Goal: Check status: Check status

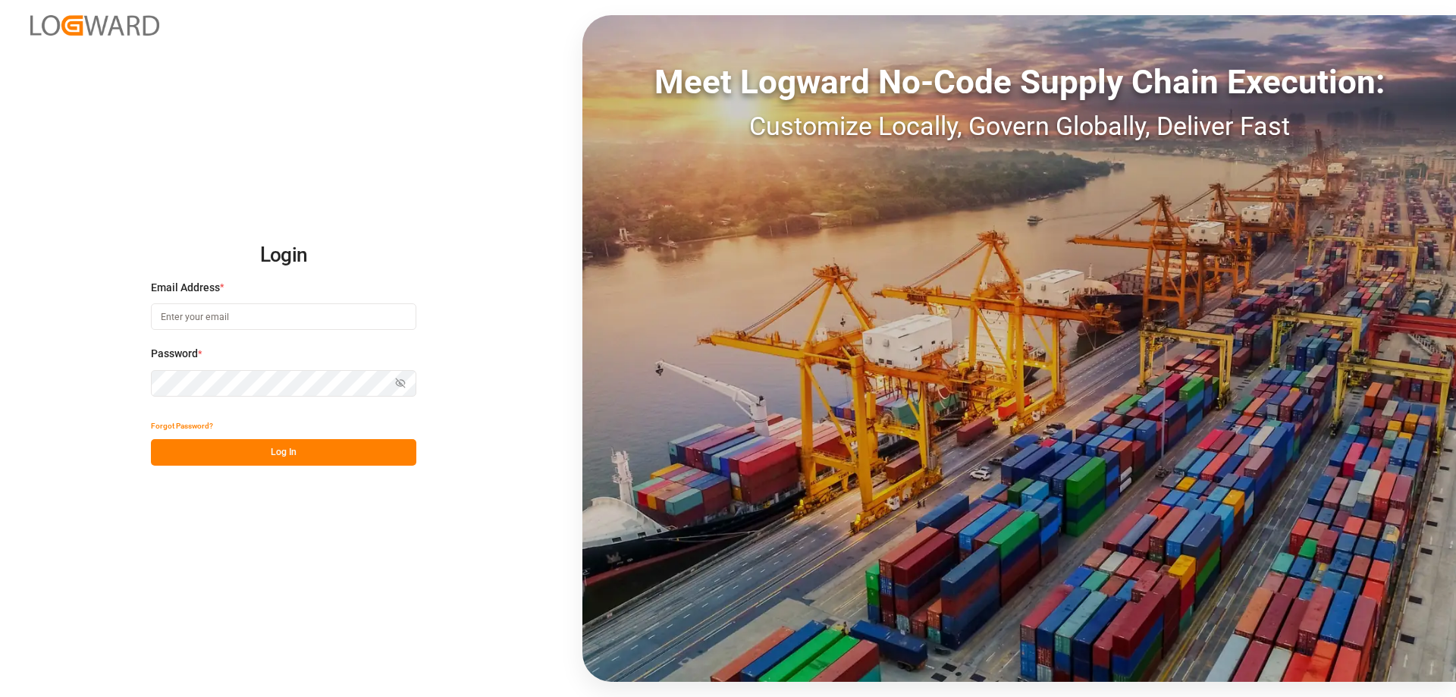
type input "[PERSON_NAME][EMAIL_ADDRESS][DOMAIN_NAME]"
click at [344, 466] on div "Login Email Address * mara-lynn.tan@leschaco.com Password * Show password Forgo…" at bounding box center [728, 348] width 1456 height 697
click at [342, 448] on button "Log In" at bounding box center [283, 452] width 265 height 27
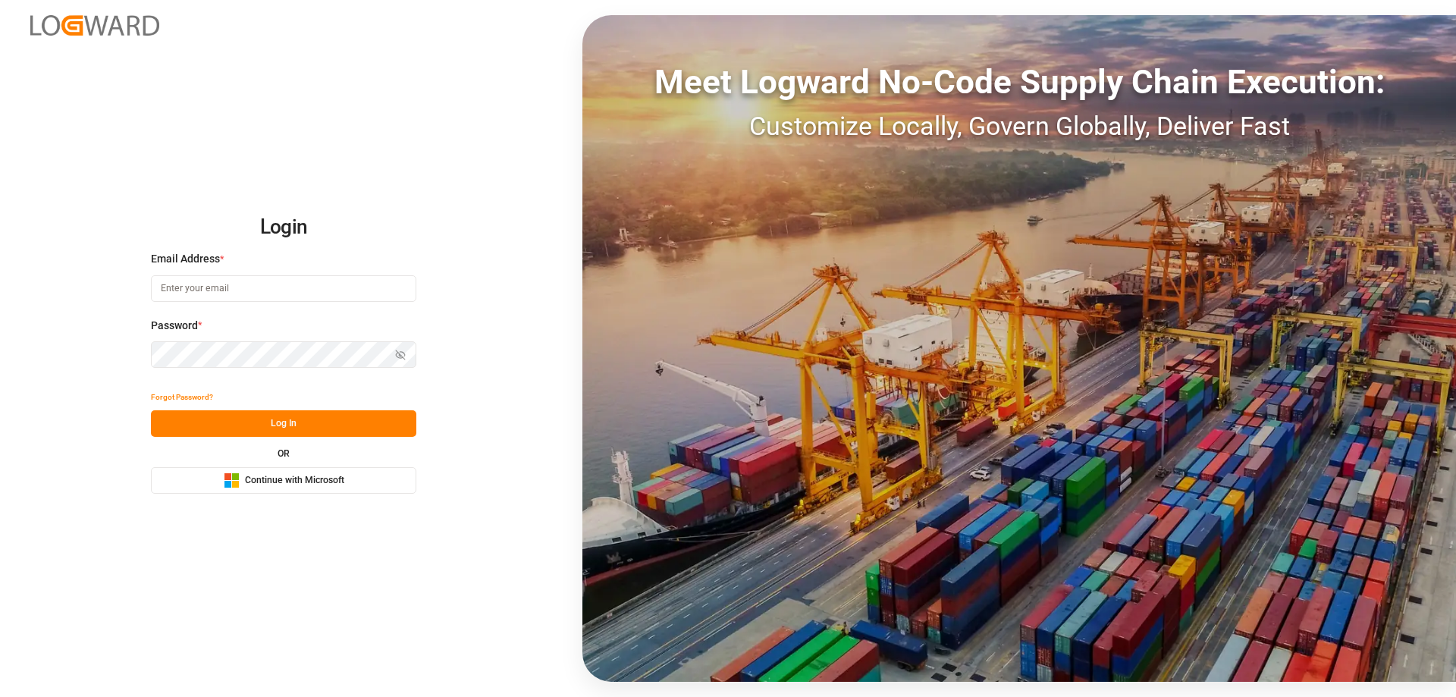
type input "[PERSON_NAME][EMAIL_ADDRESS][DOMAIN_NAME]"
click at [327, 432] on button "Log In" at bounding box center [283, 423] width 265 height 27
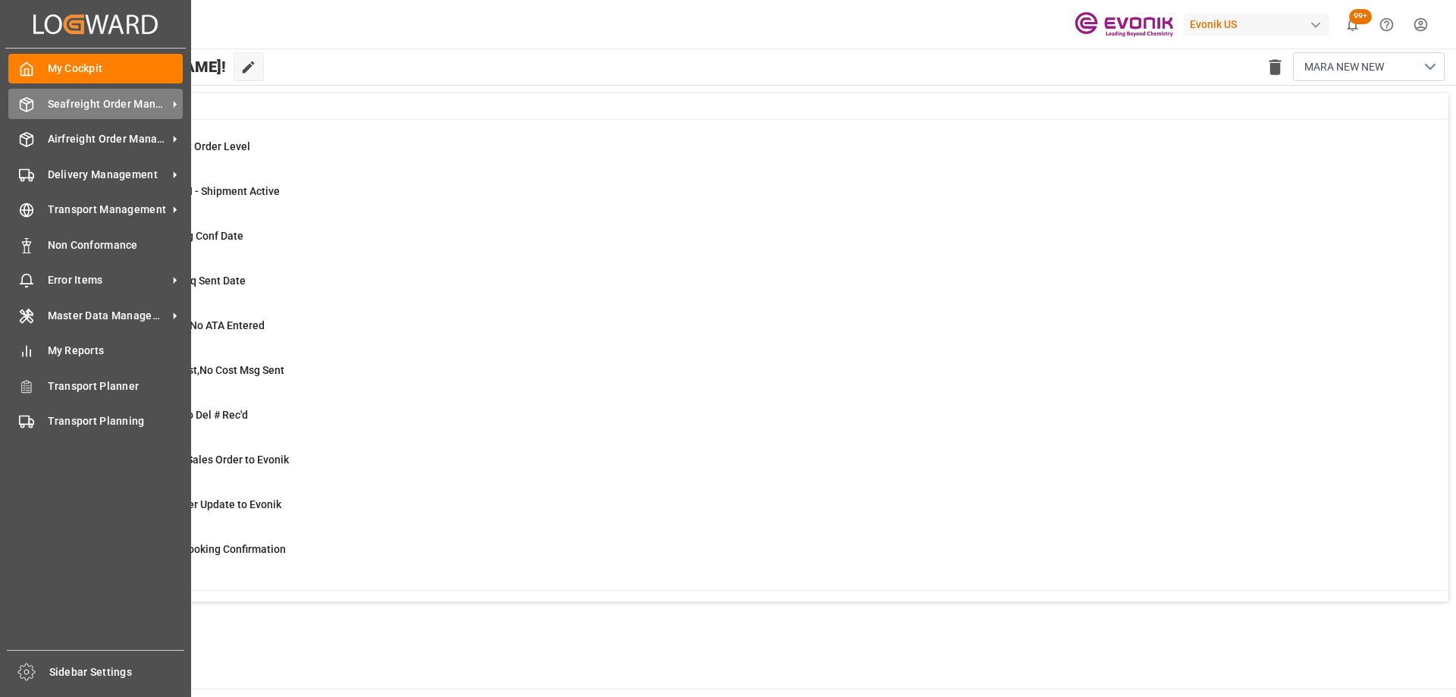
click at [28, 118] on div "Seafreight Order Management Seafreight Order Management" at bounding box center [95, 104] width 174 height 30
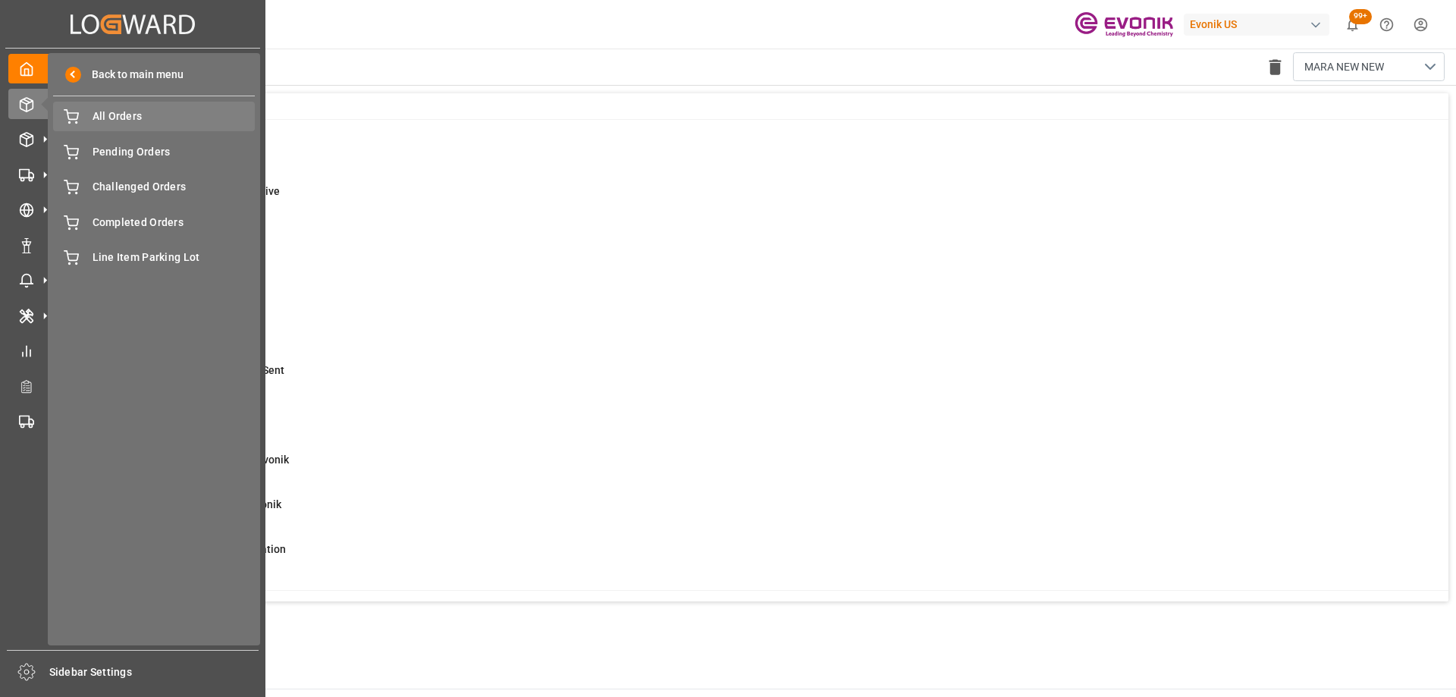
click at [105, 125] on div "All Orders All Orders" at bounding box center [154, 117] width 202 height 30
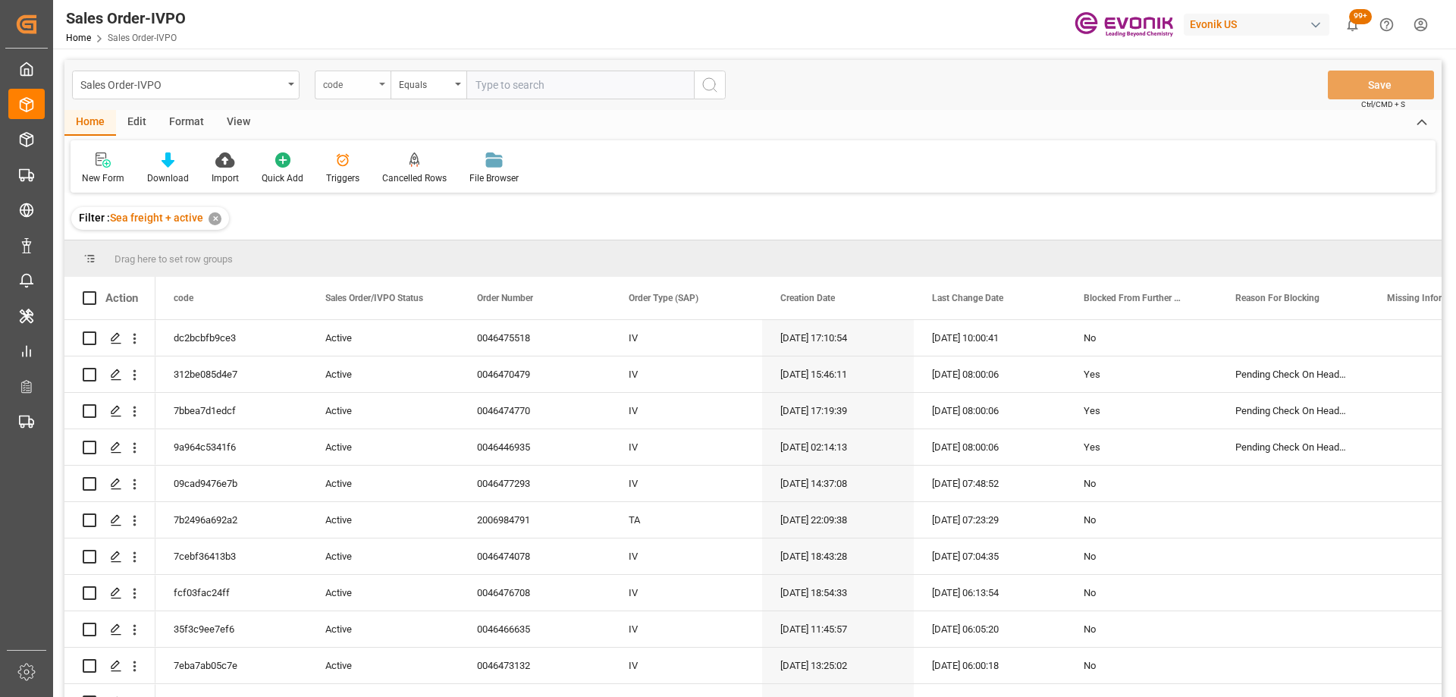
click at [368, 91] on div "code" at bounding box center [349, 82] width 52 height 17
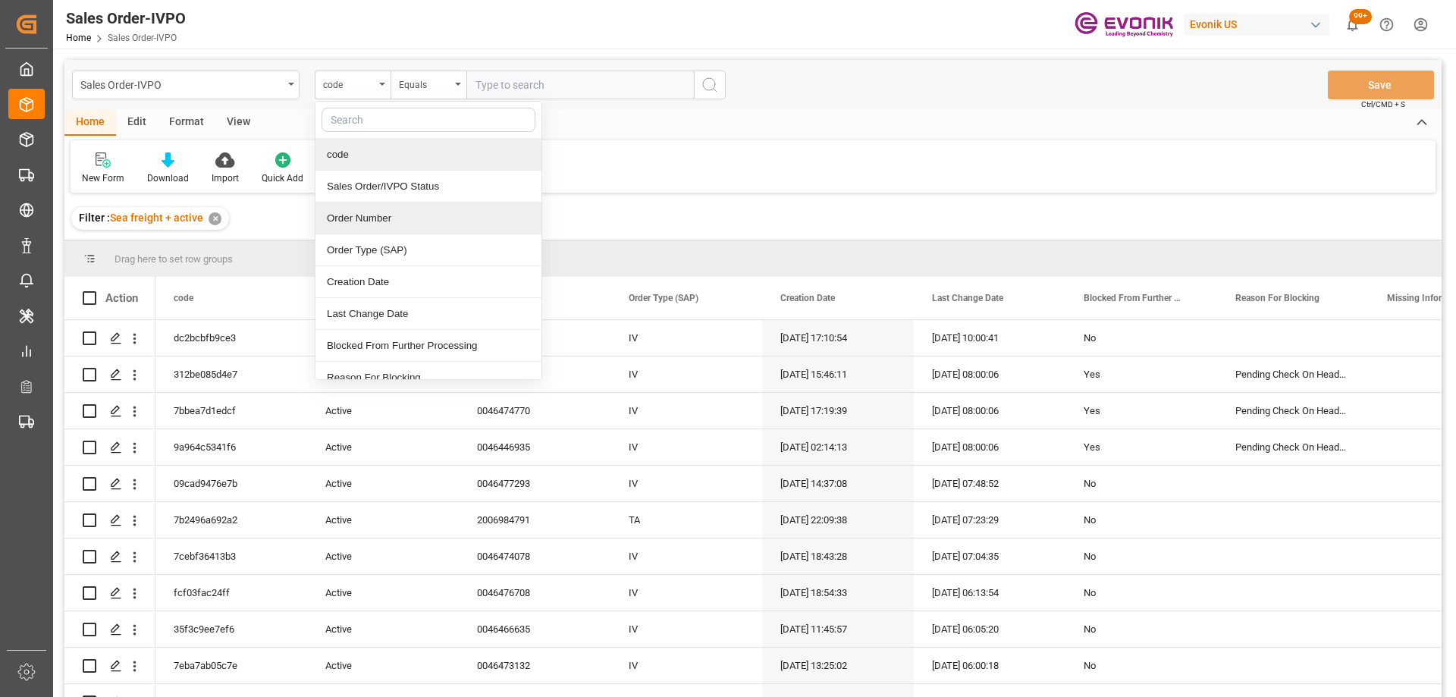
click at [387, 208] on div "Order Number" at bounding box center [428, 218] width 226 height 32
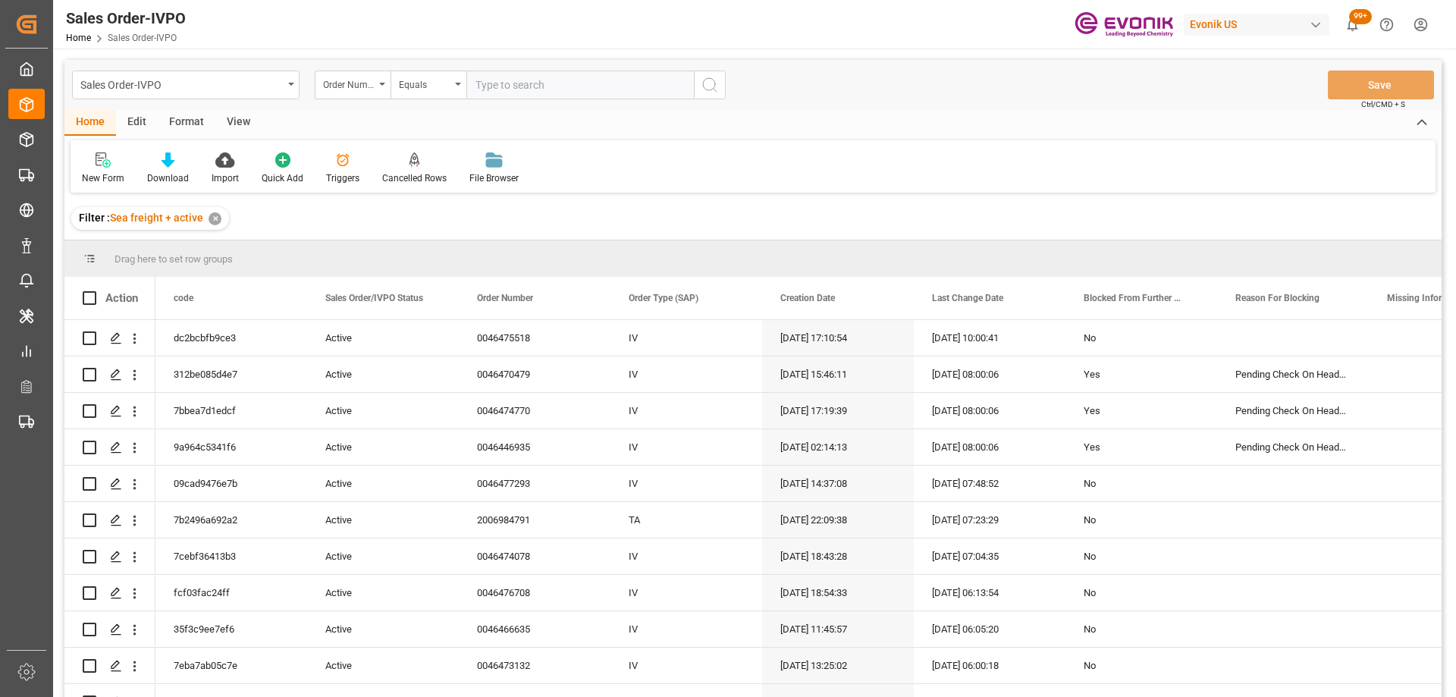
click at [499, 84] on input "text" at bounding box center [579, 85] width 227 height 29
paste input "0046441681"
type input "0046441681"
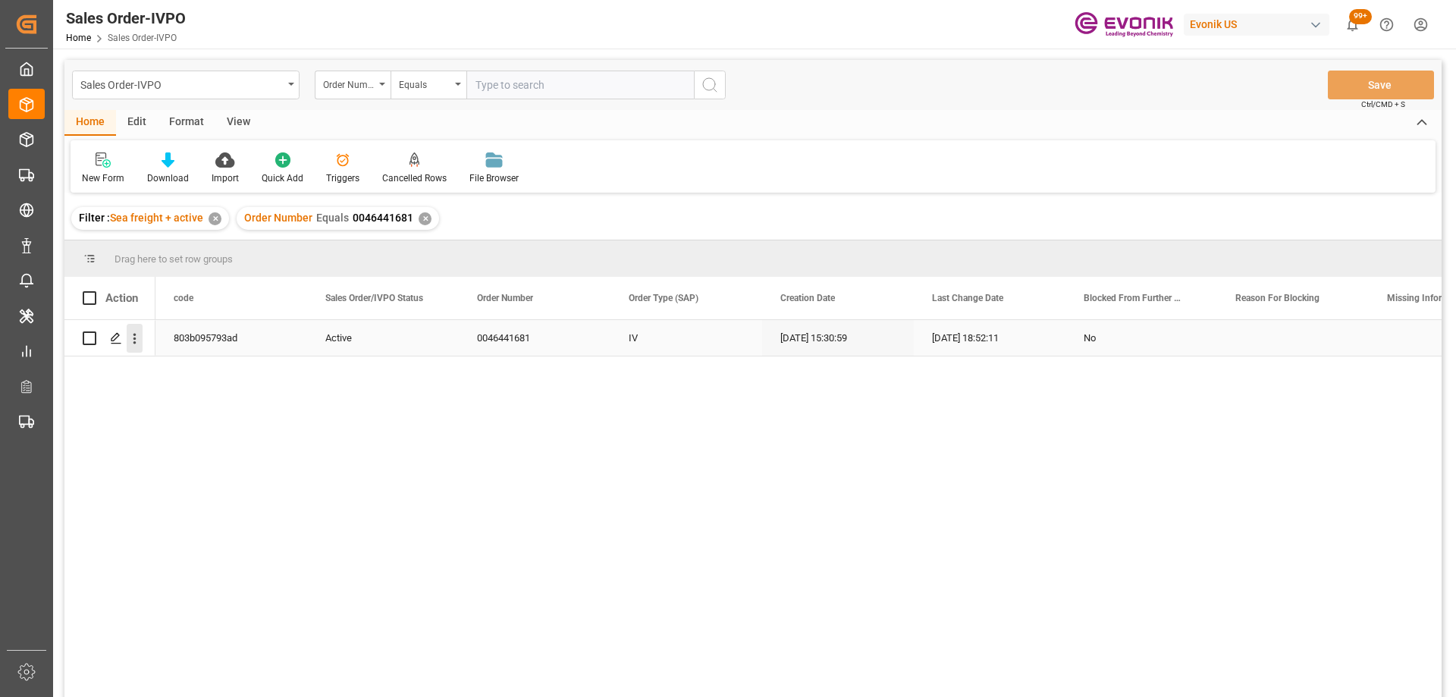
click at [127, 337] on icon "open menu" at bounding box center [135, 339] width 16 height 16
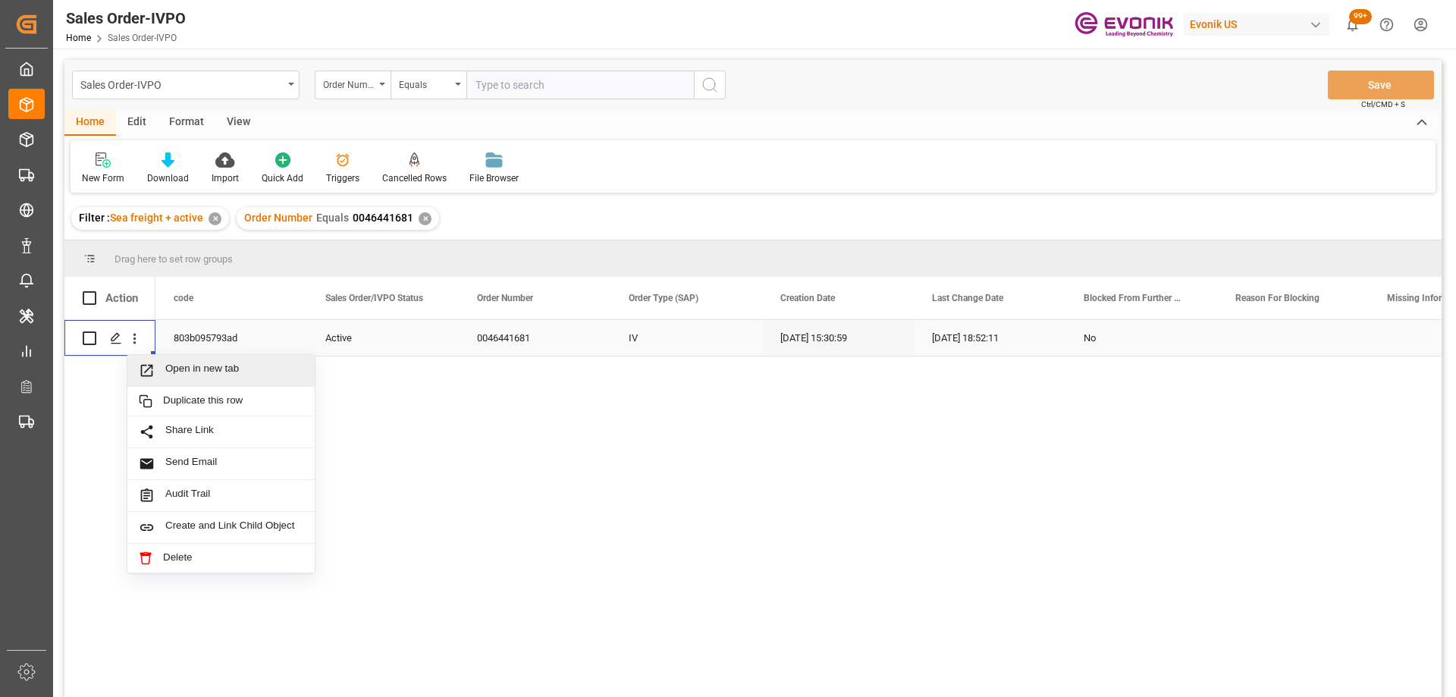
click at [156, 372] on span "Press SPACE to select this row." at bounding box center [152, 370] width 27 height 16
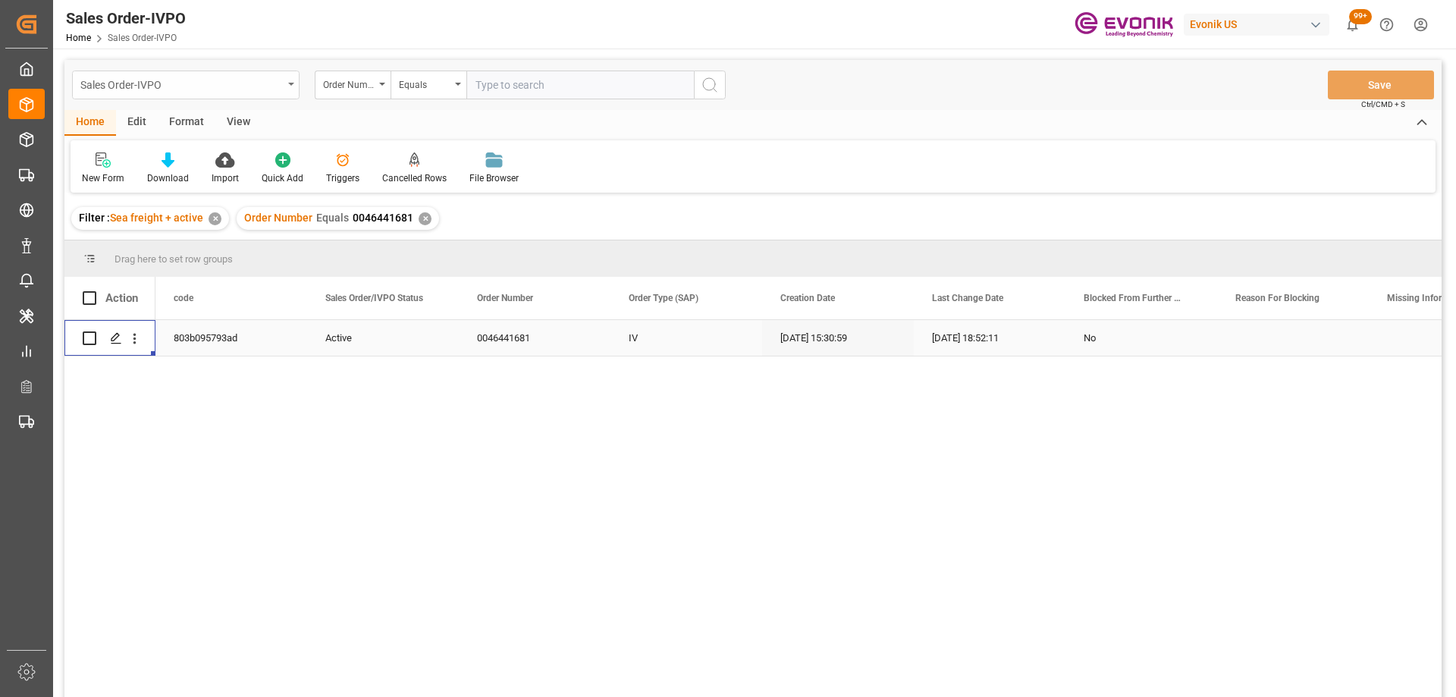
click at [227, 84] on div "Sales Order-IVPO" at bounding box center [181, 83] width 202 height 19
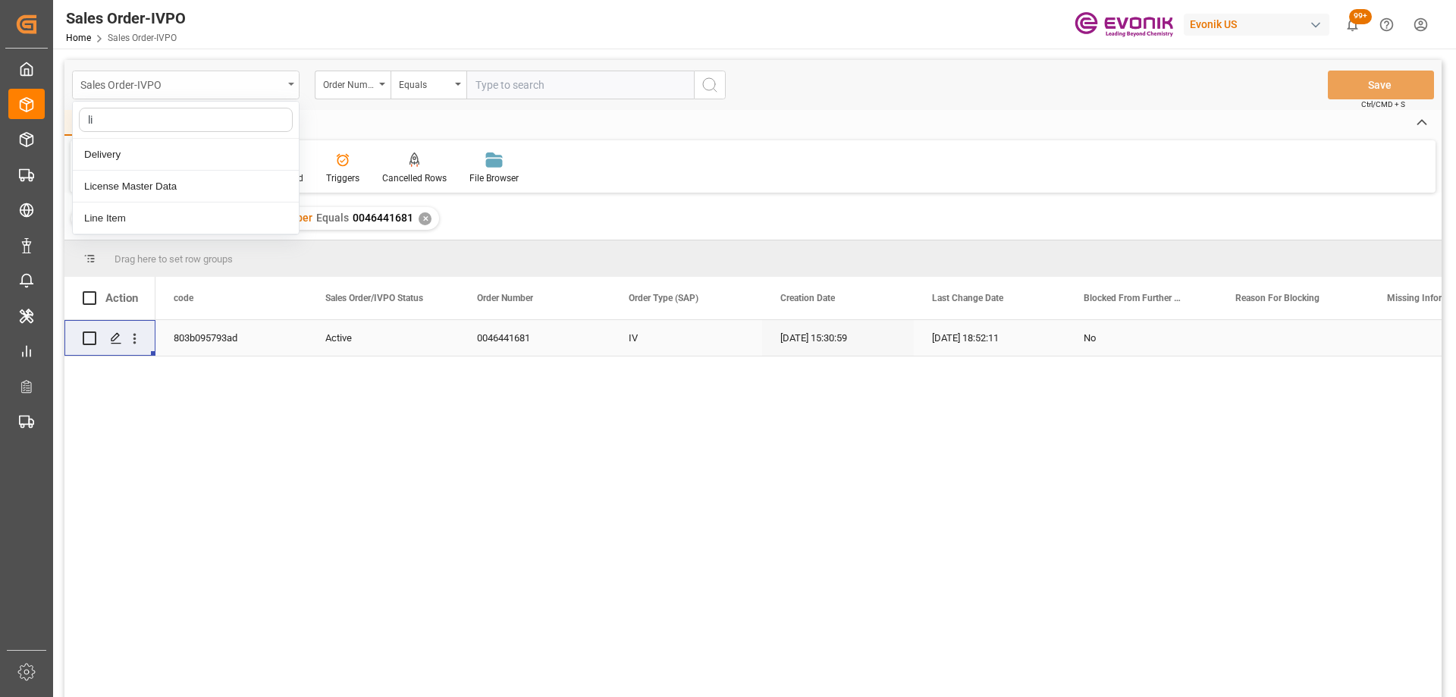
type input "lin"
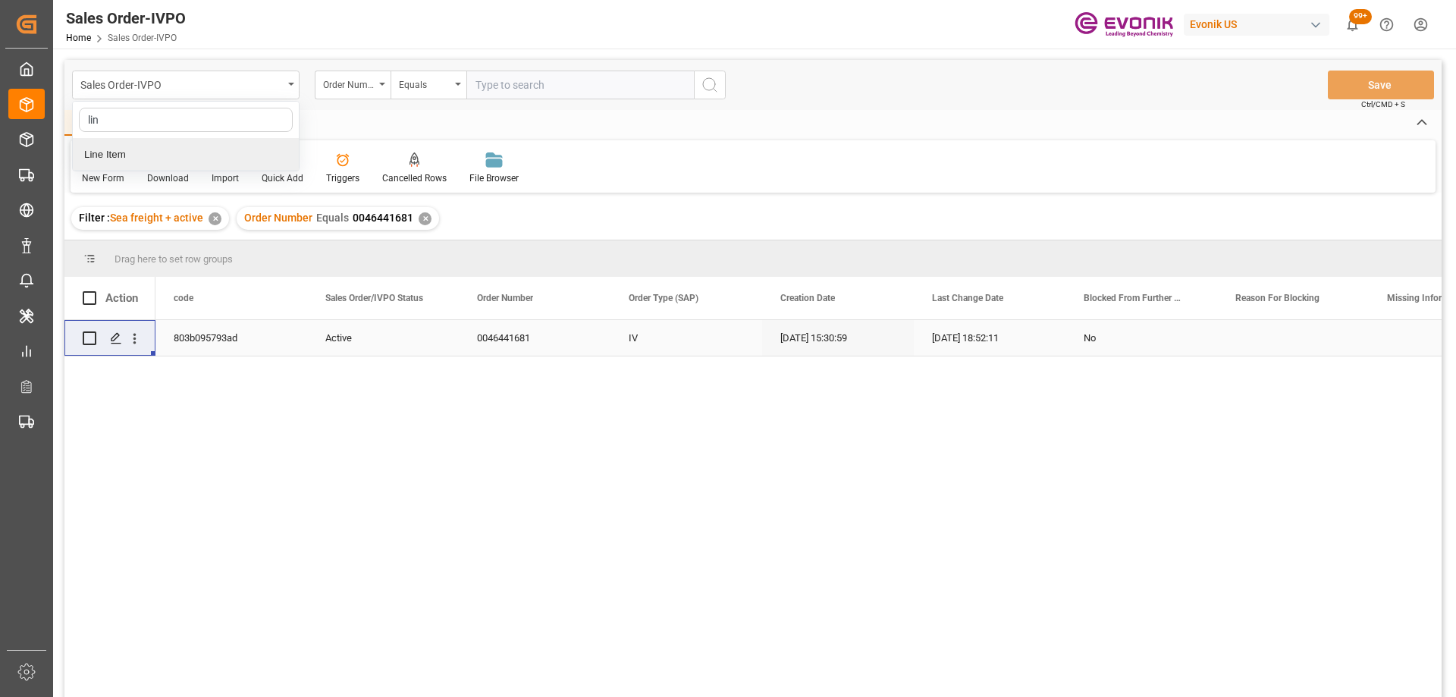
click at [196, 156] on div "Line Item" at bounding box center [186, 155] width 226 height 32
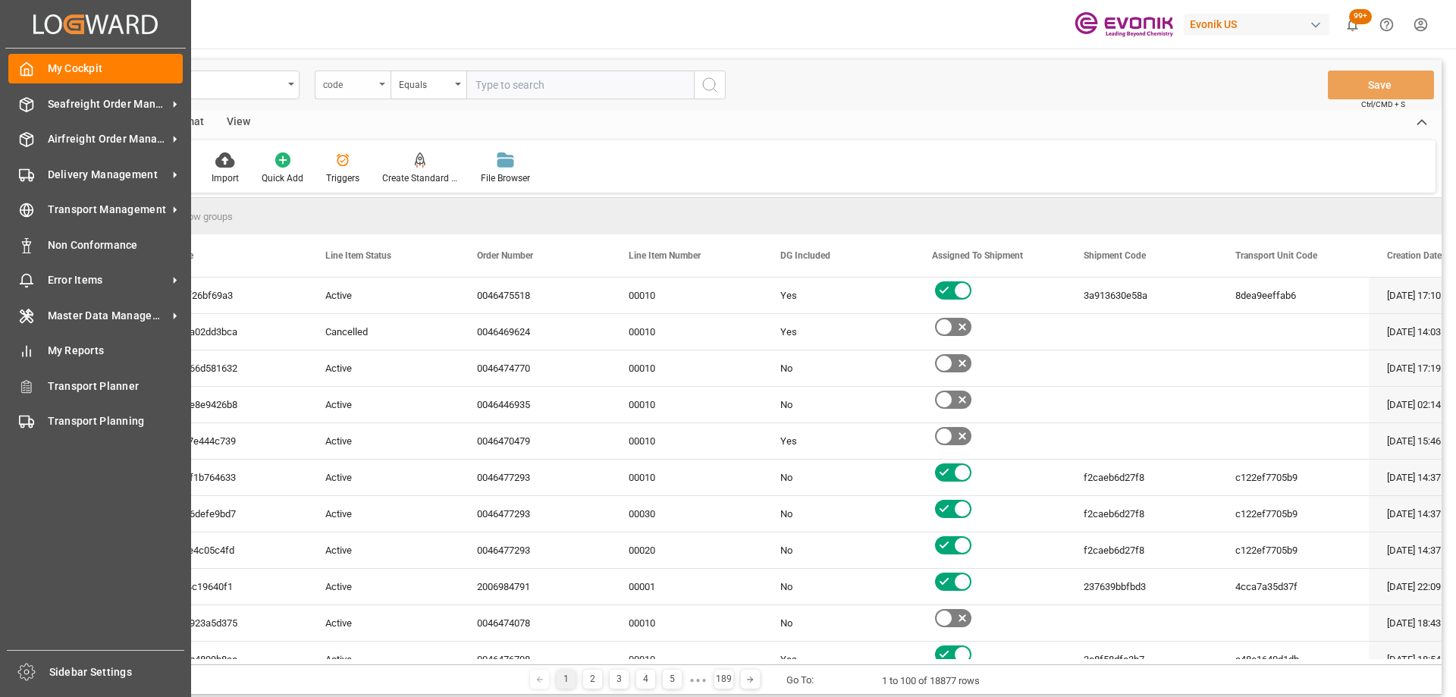
click at [356, 87] on div "code" at bounding box center [349, 82] width 52 height 17
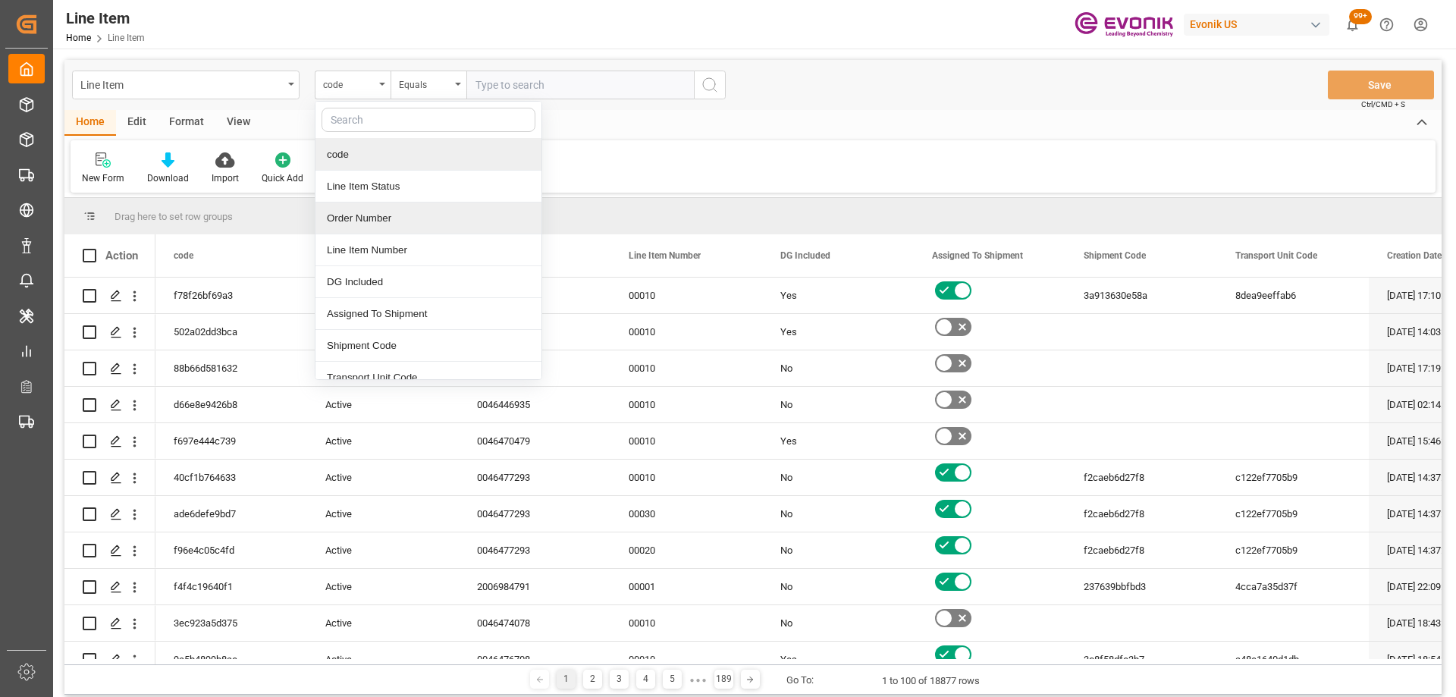
click at [377, 215] on div "Order Number" at bounding box center [428, 218] width 226 height 32
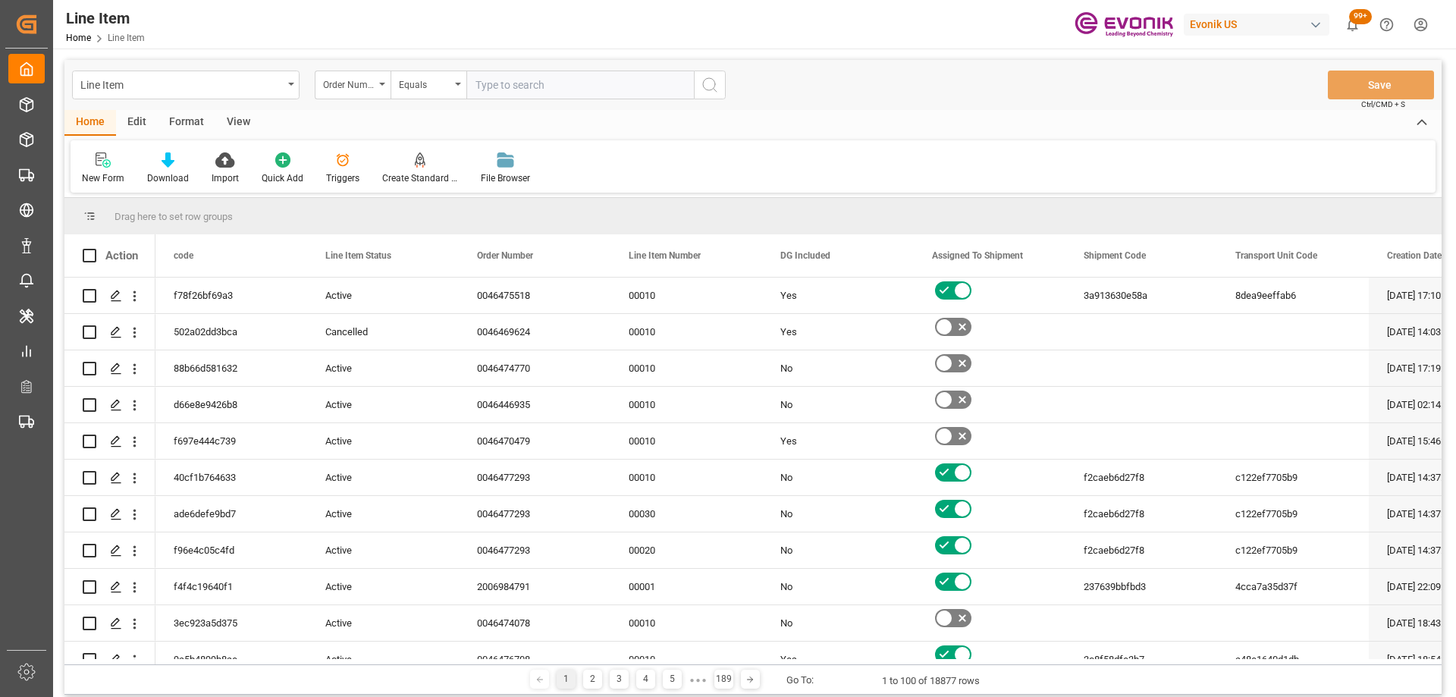
click at [546, 82] on input "text" at bounding box center [579, 85] width 227 height 29
paste input "0046441681"
type input "0046441681"
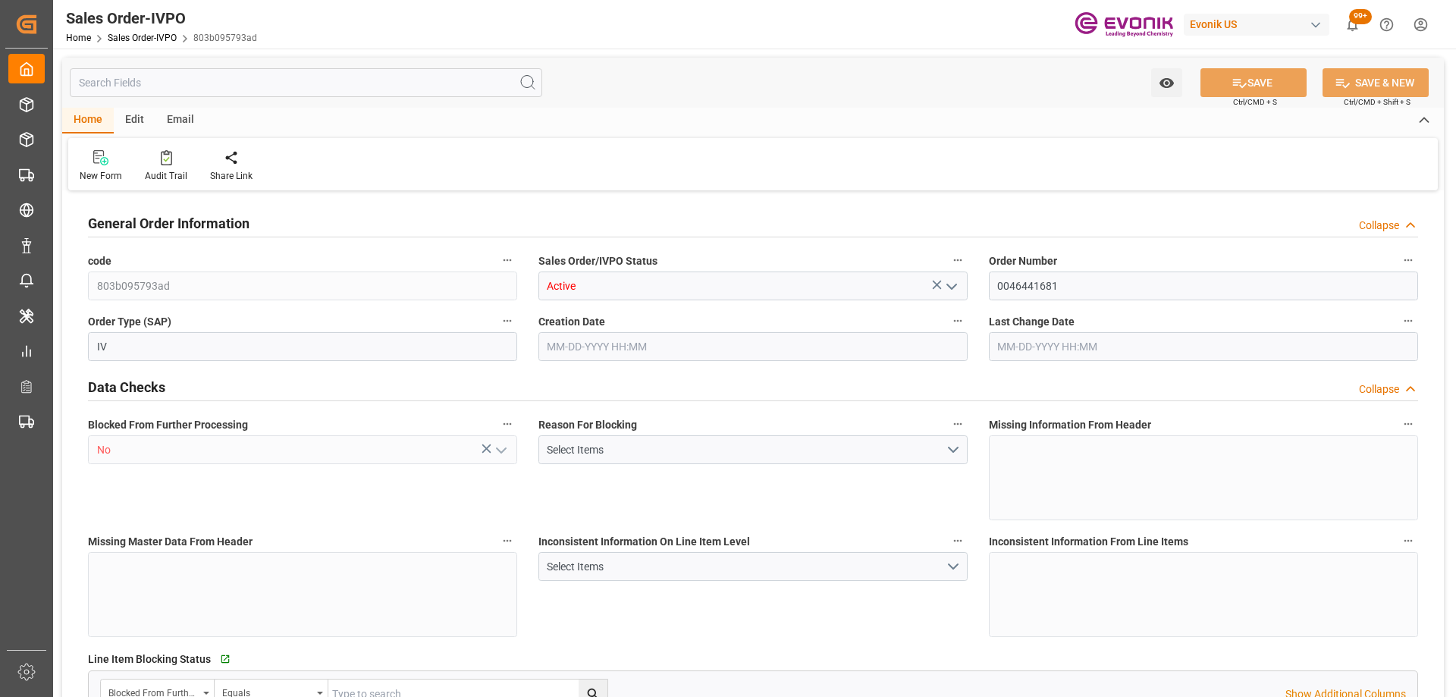
type input "KRPUS"
type input "0"
type input "1"
type input "2"
type input "1"
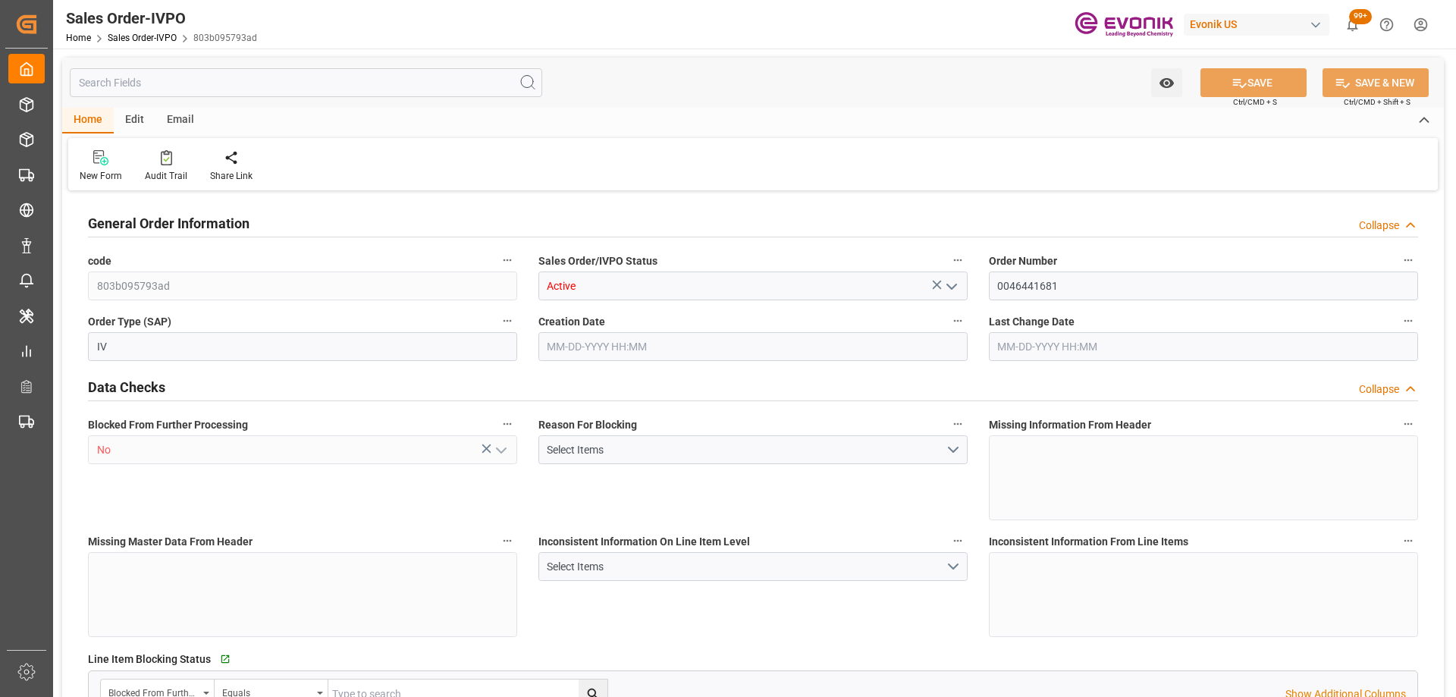
type input "17228.8"
type input "26.2123"
type input "17000"
type input "30"
type input "09-08-2025 15:30"
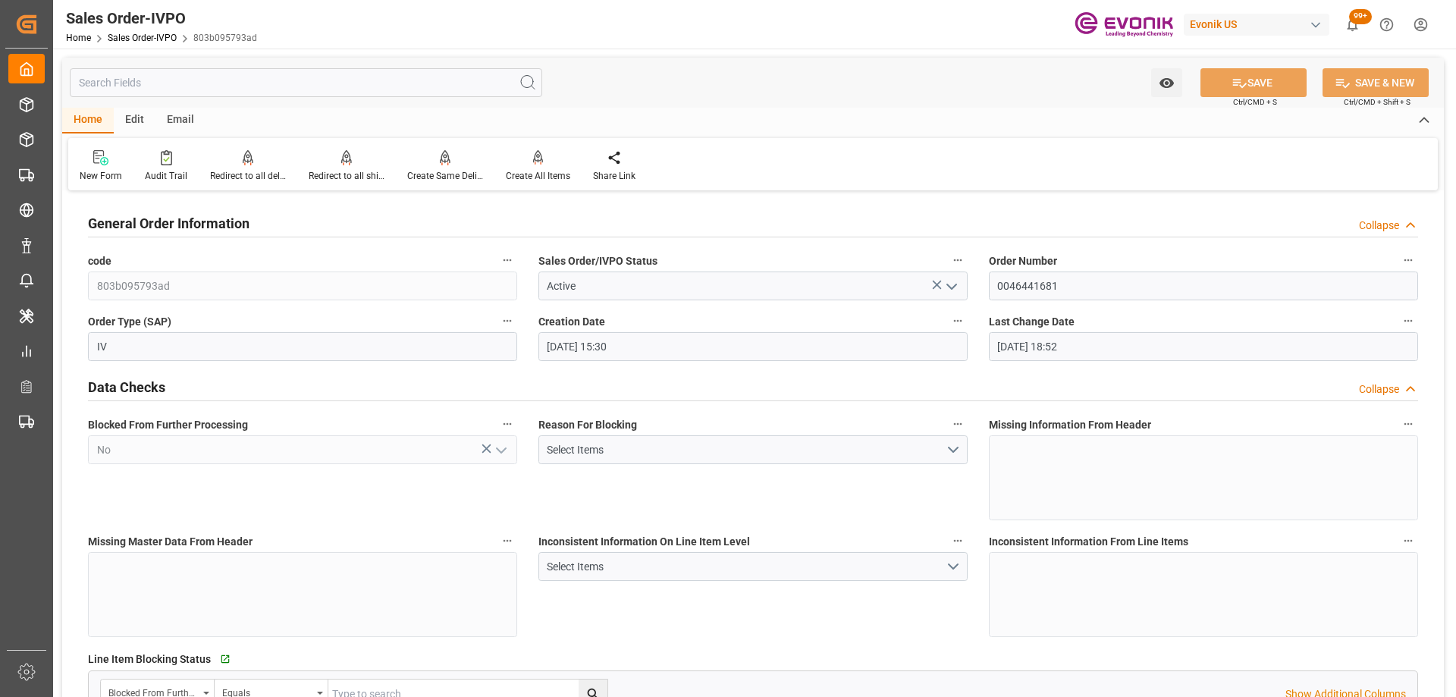
type input "10-07-2025 18:52"
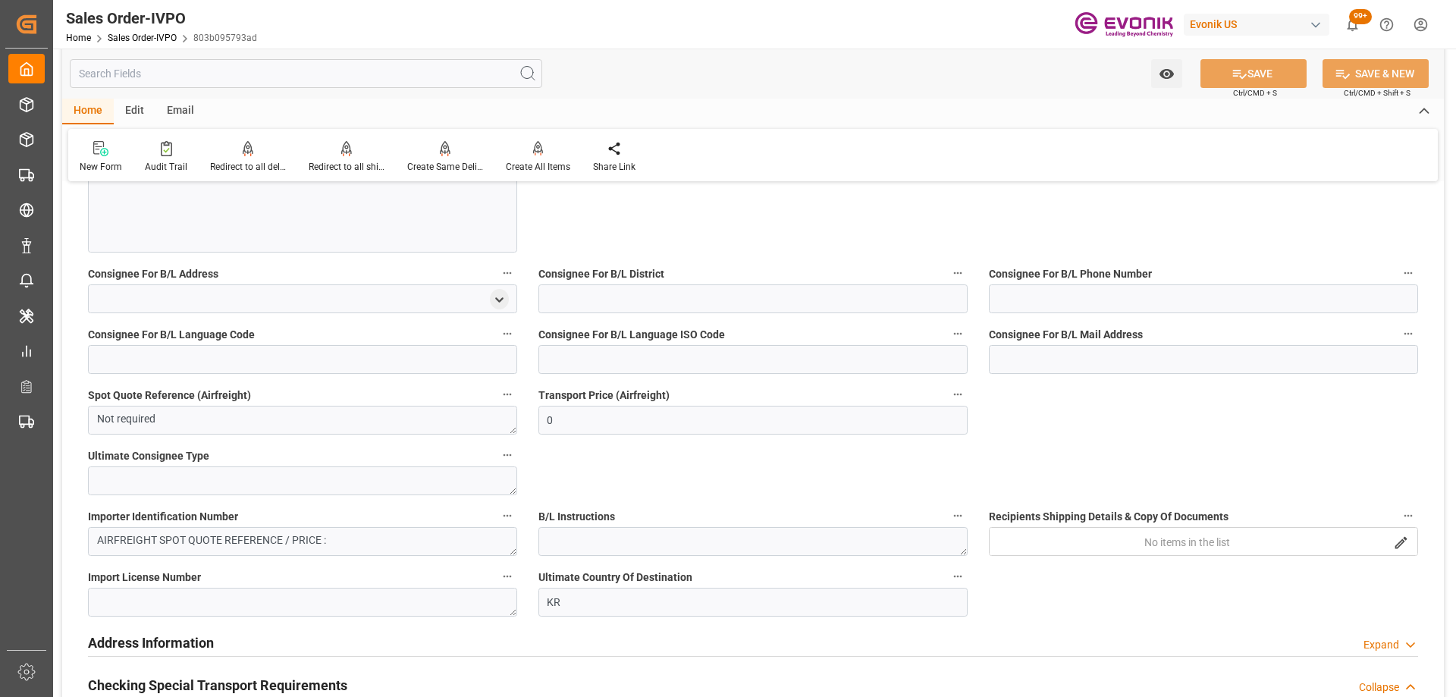
scroll to position [682, 0]
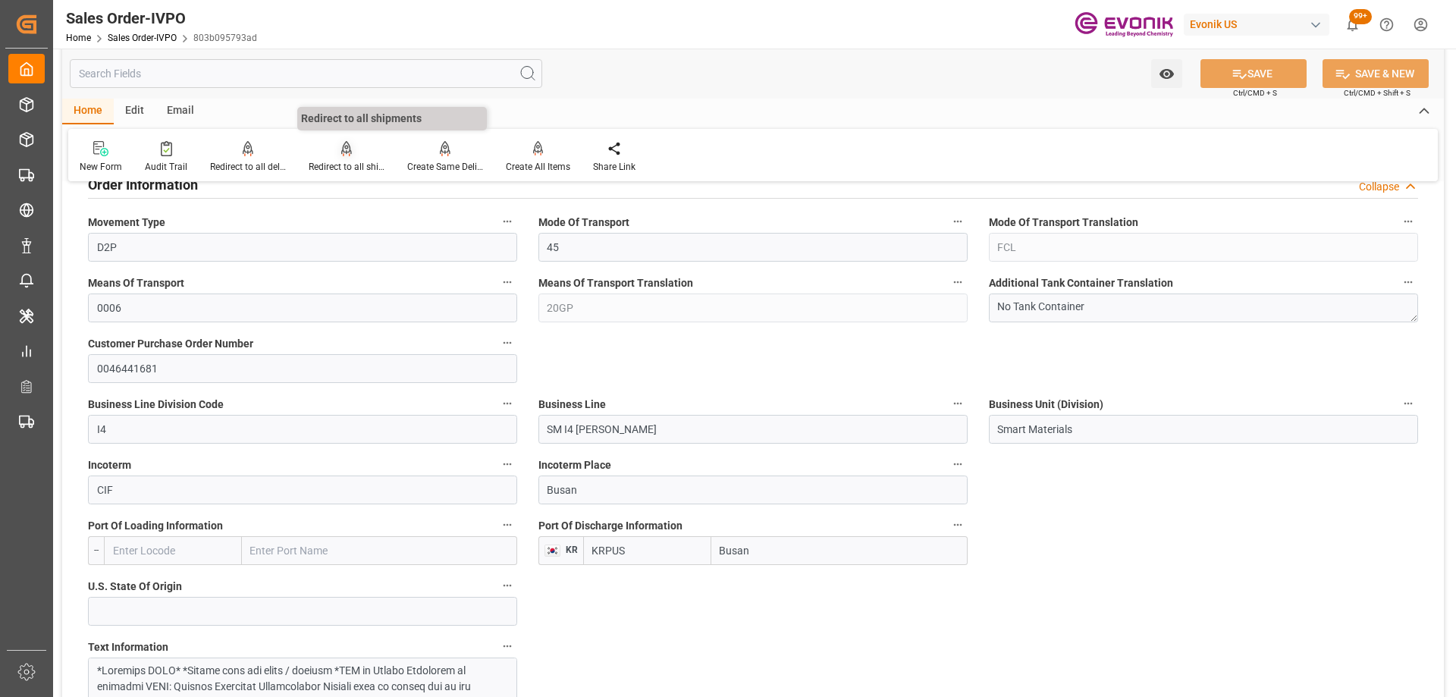
click at [354, 161] on div "Redirect to all shipments" at bounding box center [347, 167] width 76 height 14
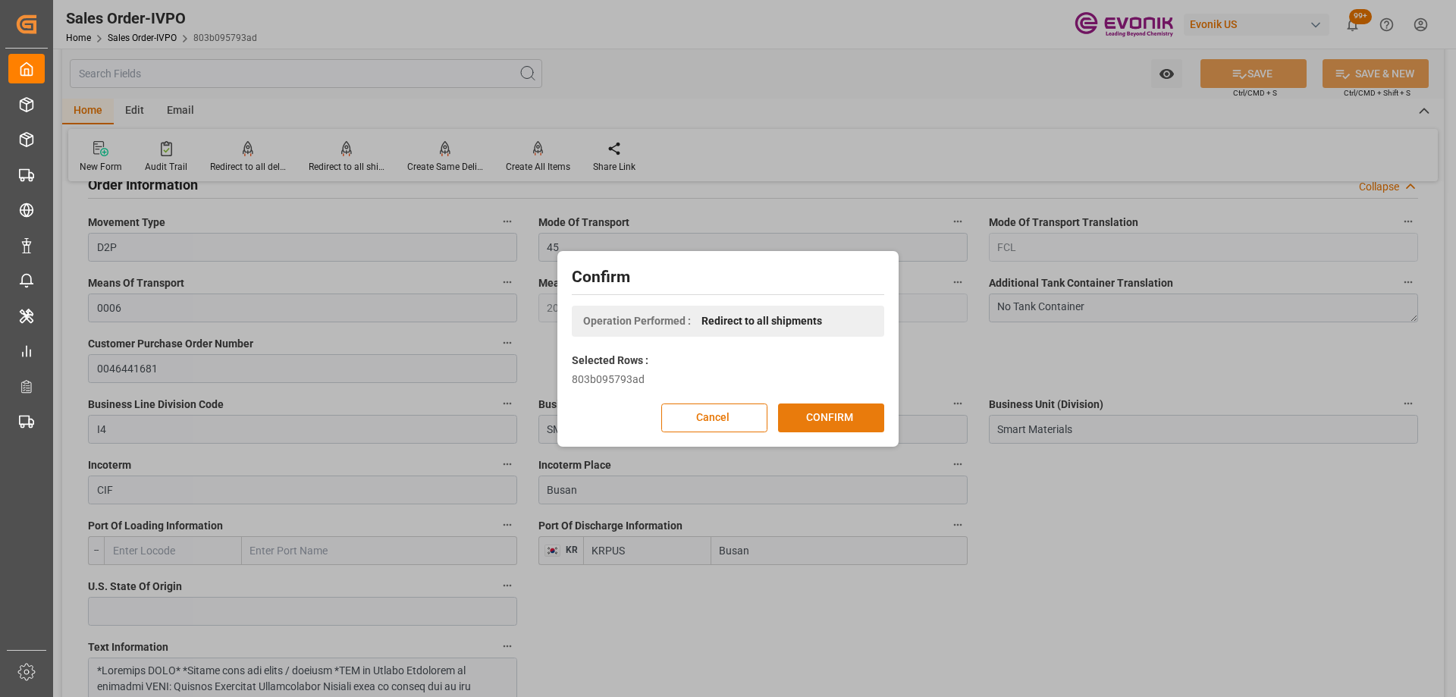
click at [825, 413] on button "CONFIRM" at bounding box center [831, 417] width 106 height 29
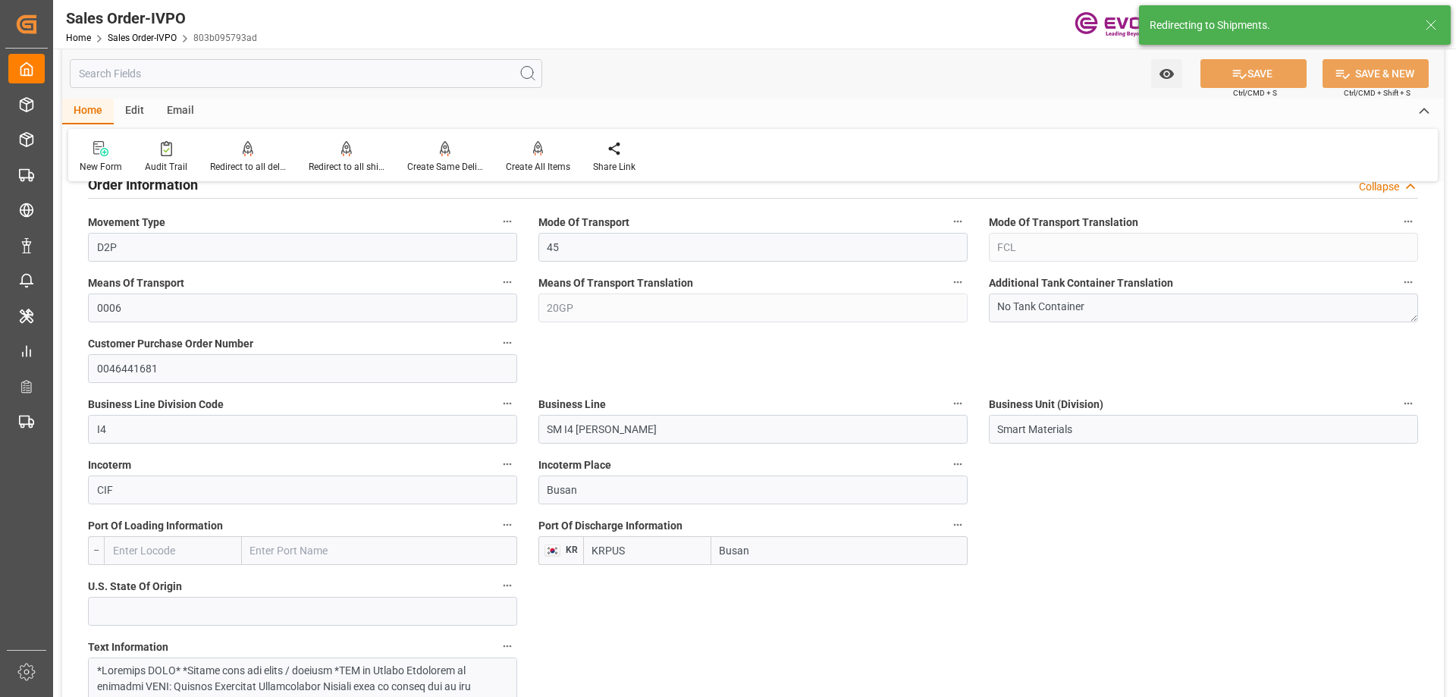
type input "09-08-2025 15:30"
type input "10-07-2025 18:52"
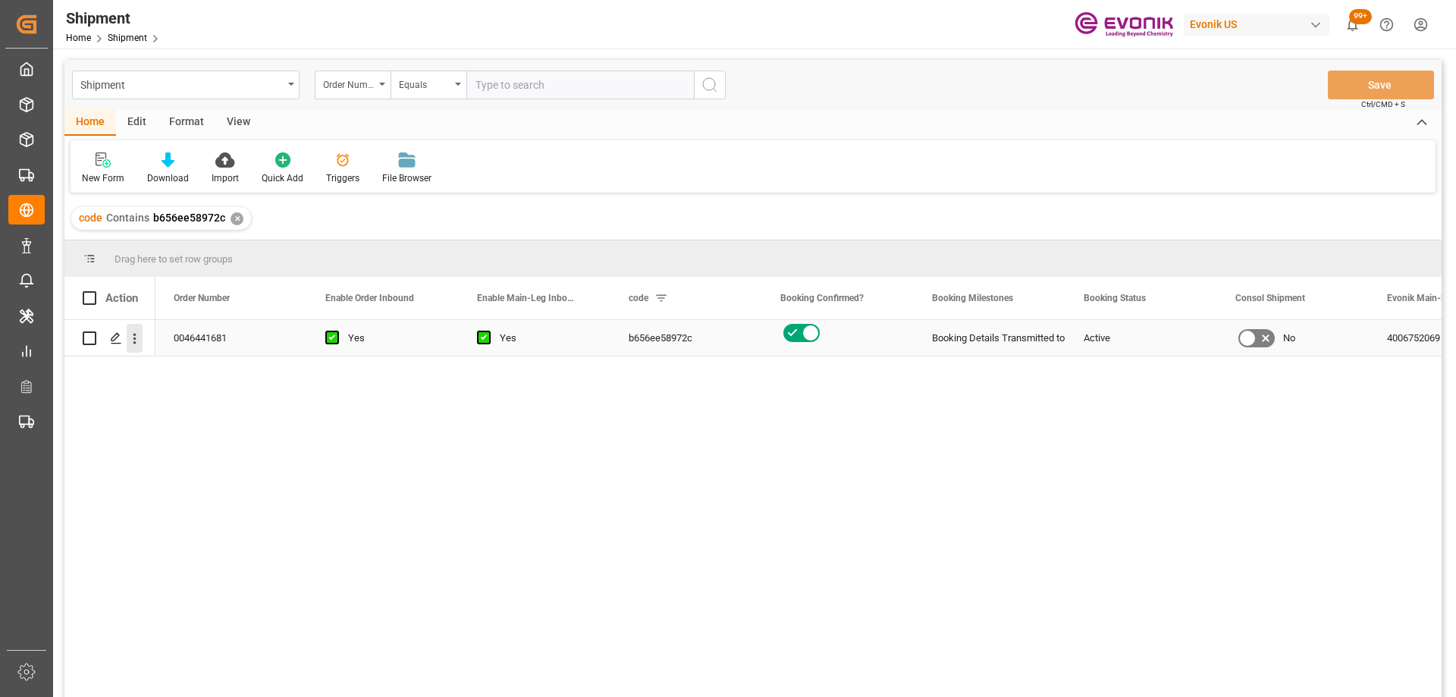
click at [136, 345] on icon "open menu" at bounding box center [135, 339] width 16 height 16
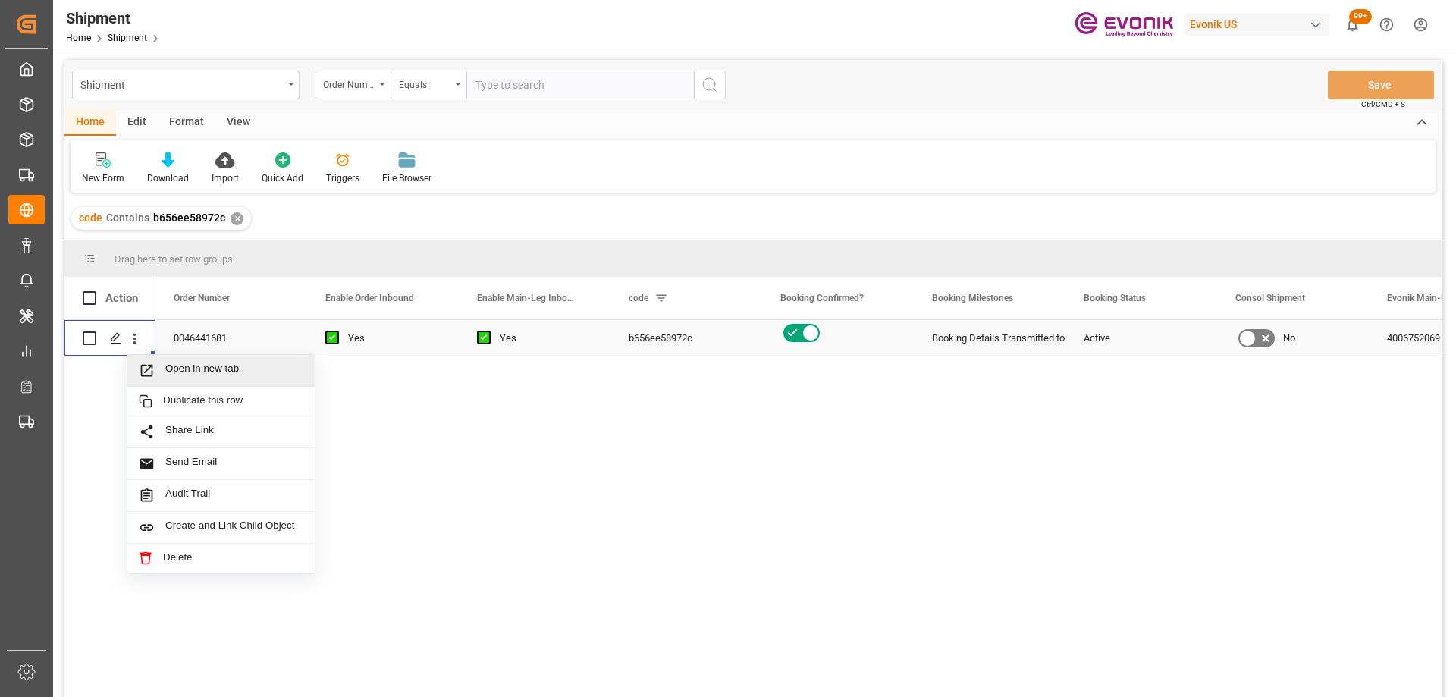
click at [168, 374] on span "Open in new tab" at bounding box center [234, 370] width 138 height 16
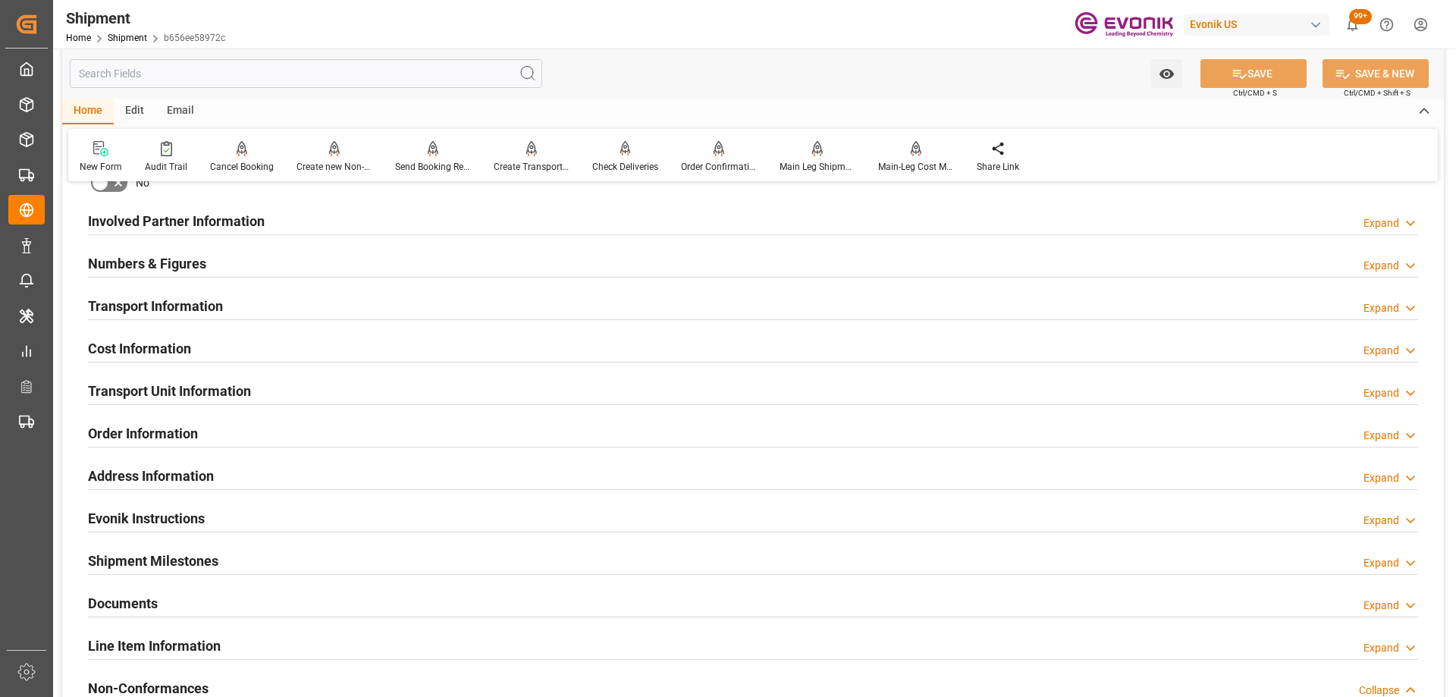
scroll to position [985, 0]
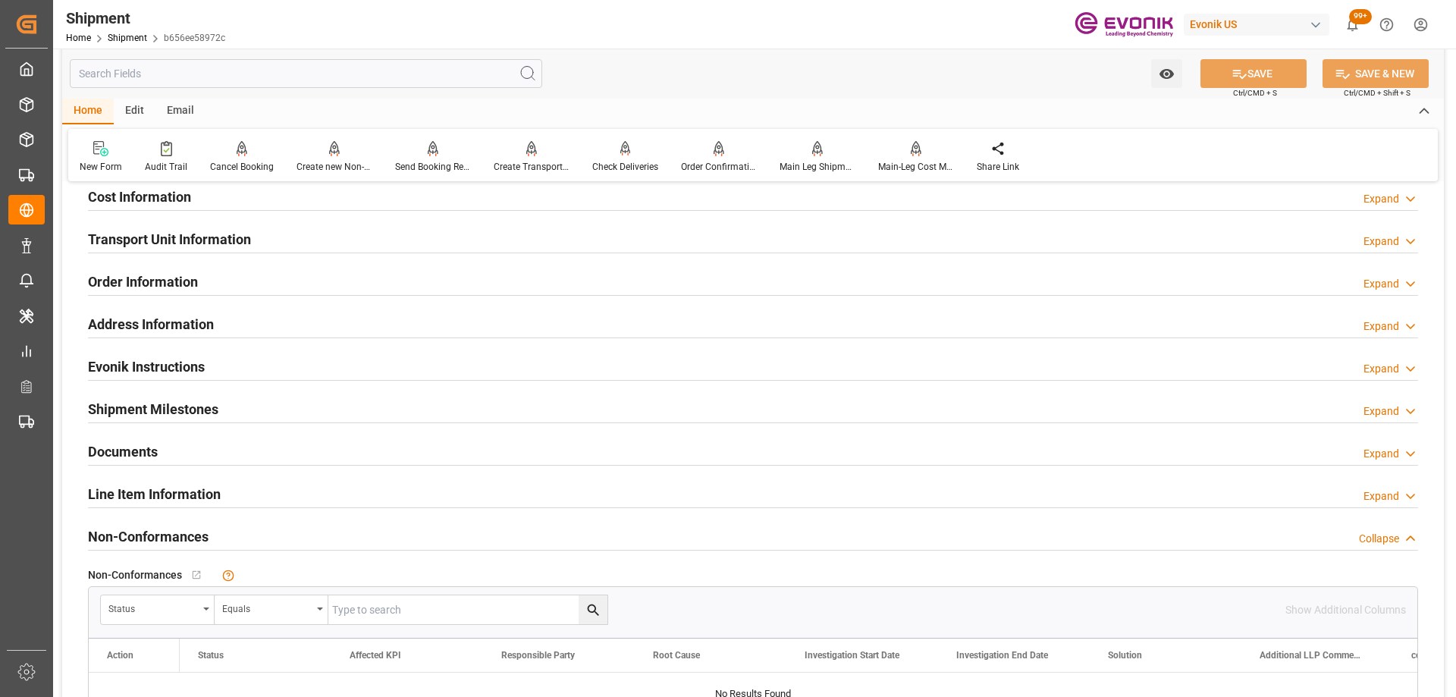
click at [178, 495] on h2 "Line Item Information" at bounding box center [154, 494] width 133 height 20
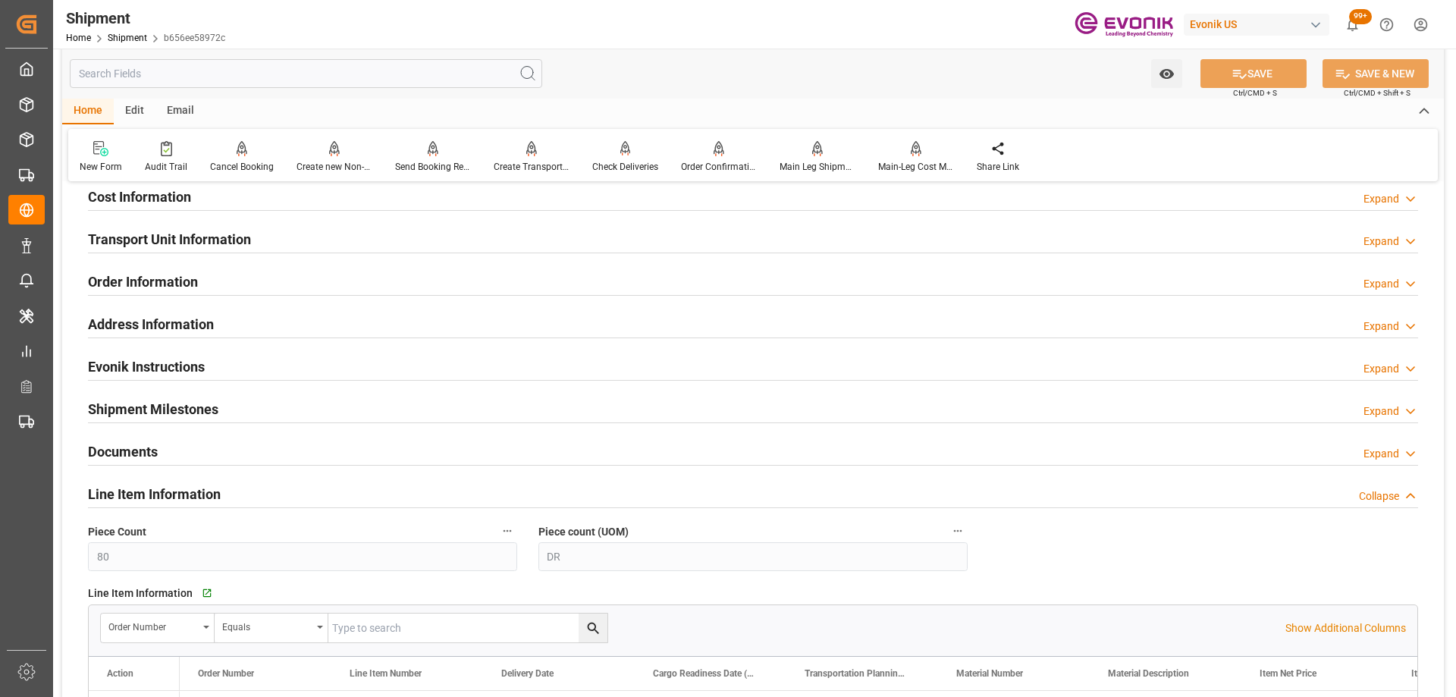
scroll to position [1365, 0]
